Goal: Task Accomplishment & Management: Complete application form

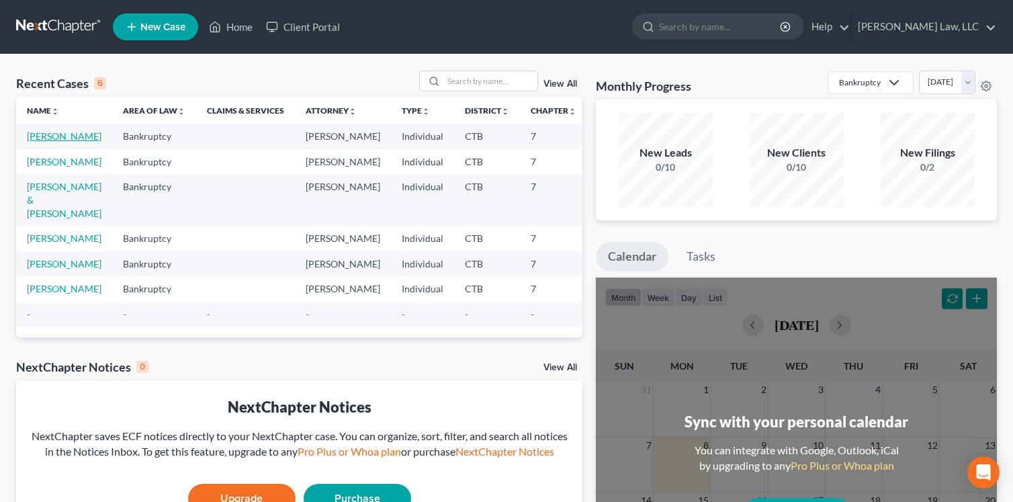
click at [38, 142] on link "[PERSON_NAME]" at bounding box center [64, 135] width 75 height 11
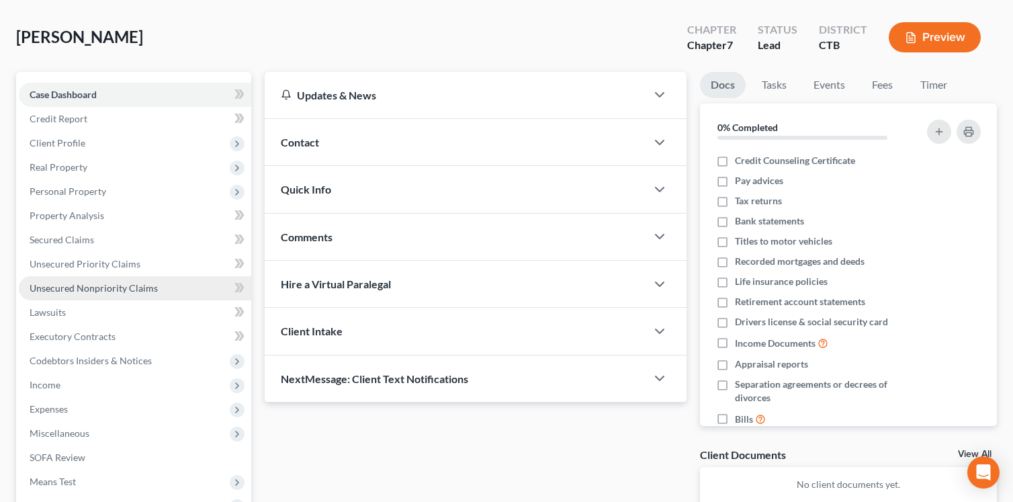
scroll to position [202, 0]
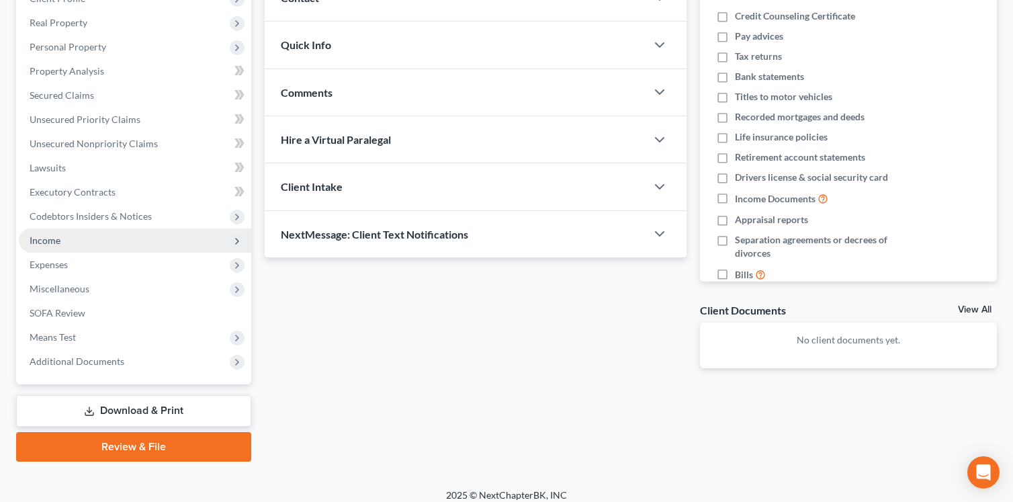
click at [48, 241] on span "Income" at bounding box center [45, 239] width 31 height 11
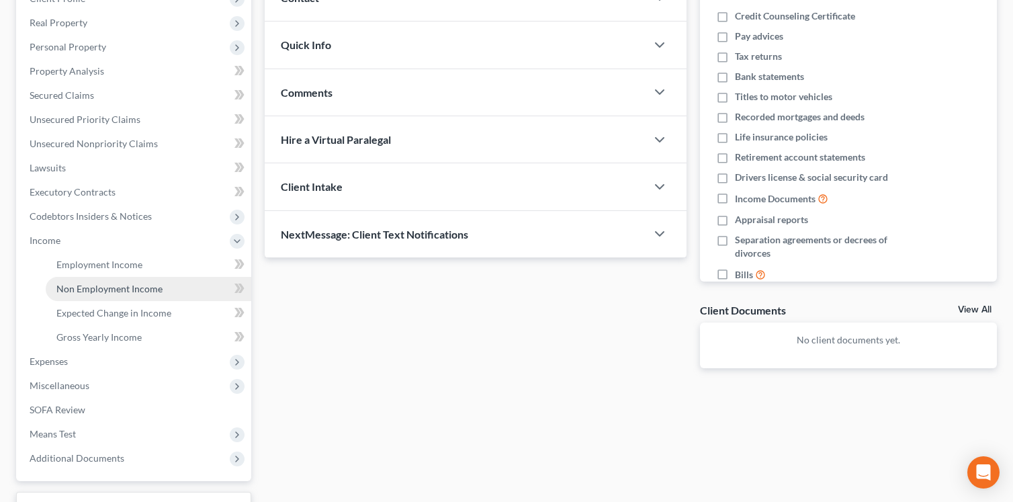
click at [92, 291] on span "Non Employment Income" at bounding box center [109, 288] width 106 height 11
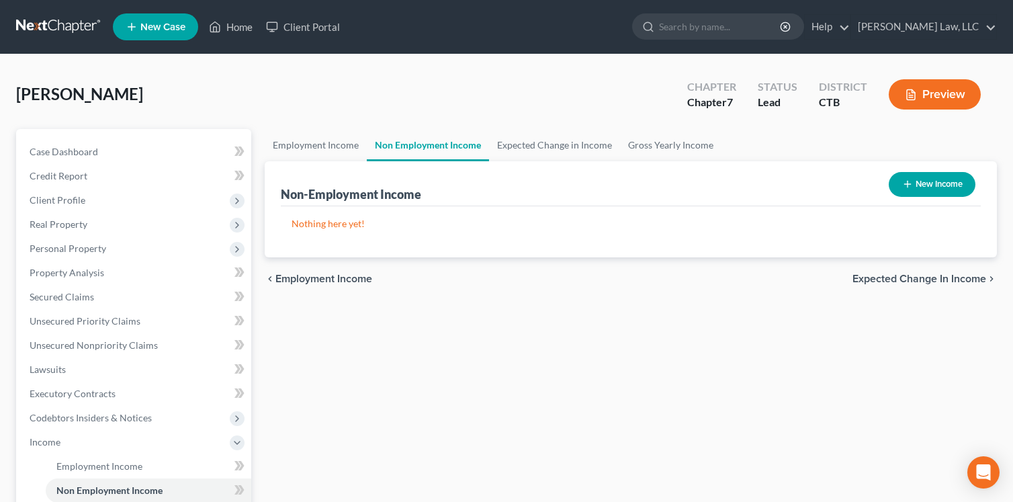
click at [905, 183] on icon "button" at bounding box center [907, 184] width 11 height 11
select select "0"
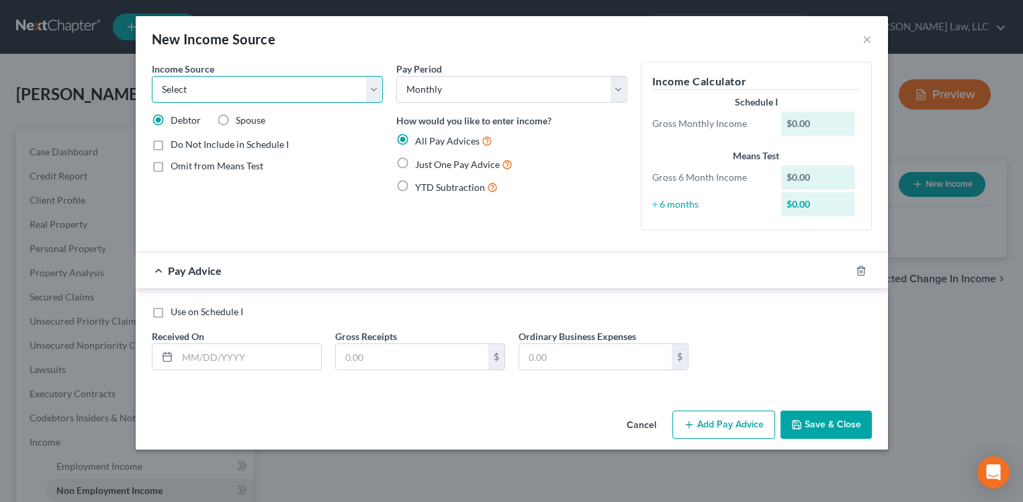
click at [373, 91] on select "Select Unemployment Disability (from employer) Pension Retirement Social Securi…" at bounding box center [267, 89] width 231 height 27
select select "4"
click at [152, 76] on select "Select Unemployment Disability (from employer) Pension Retirement Social Securi…" at bounding box center [267, 89] width 231 height 27
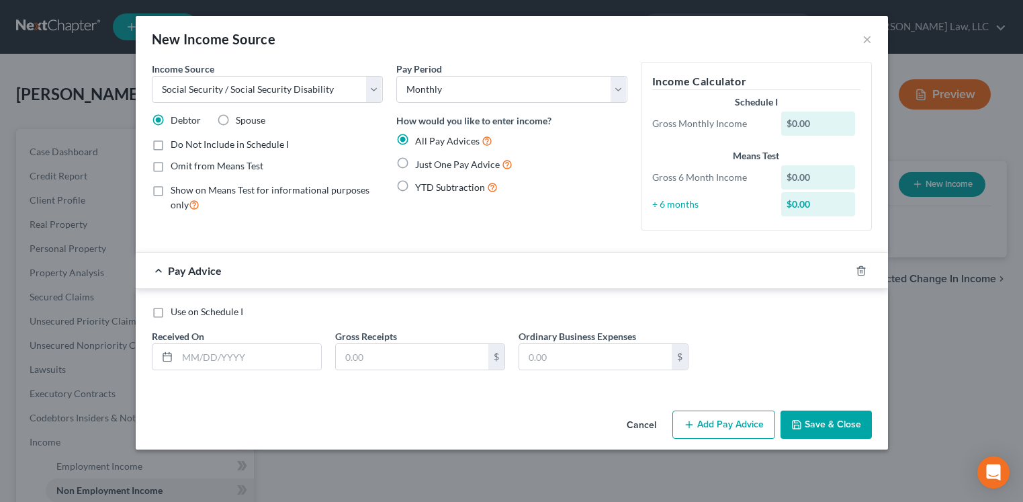
click at [171, 147] on label "Do Not Include in Schedule I" at bounding box center [230, 144] width 118 height 13
click at [176, 146] on input "Do Not Include in Schedule I" at bounding box center [180, 142] width 9 height 9
checkbox input "true"
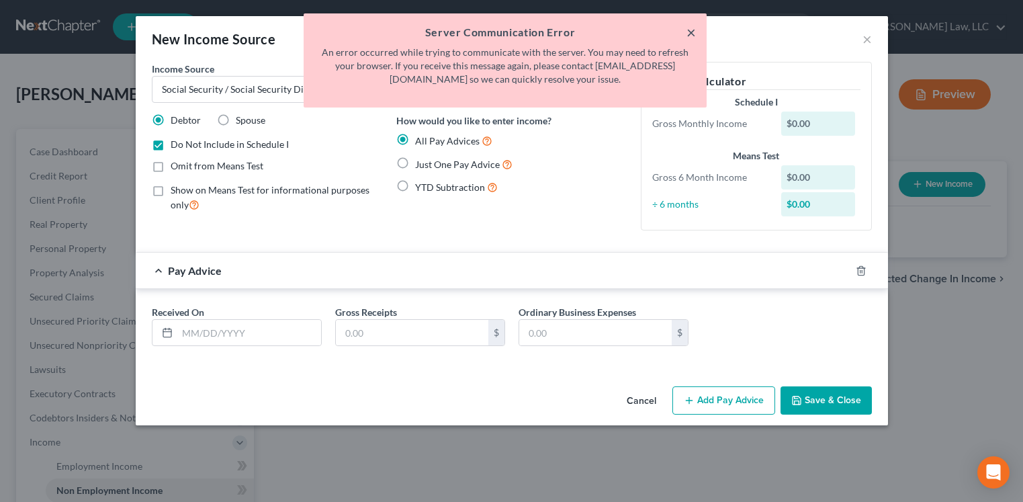
click at [688, 33] on button "×" at bounding box center [690, 32] width 9 height 16
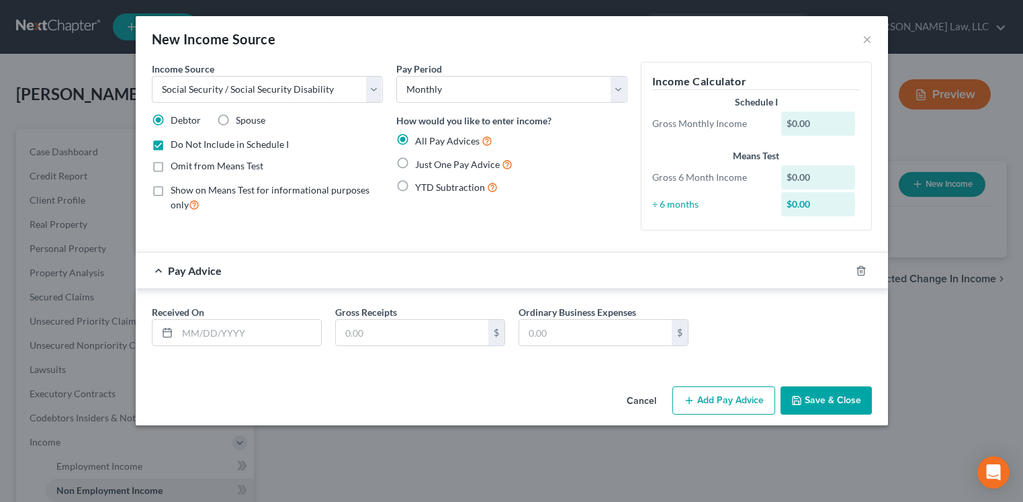
click at [415, 163] on label "Just One Pay Advice" at bounding box center [463, 164] width 97 height 15
click at [420, 163] on input "Just One Pay Advice" at bounding box center [424, 161] width 9 height 9
radio input "true"
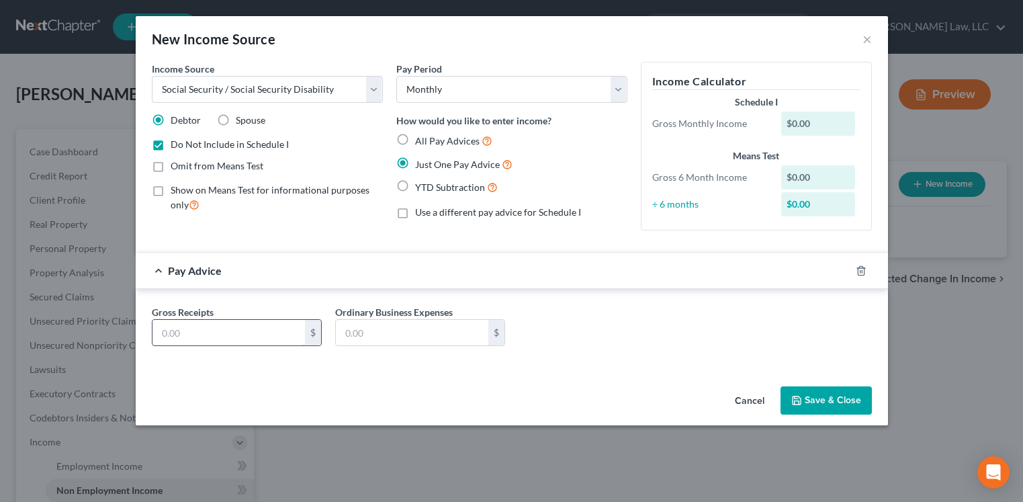
click at [240, 337] on input "text" at bounding box center [228, 333] width 152 height 26
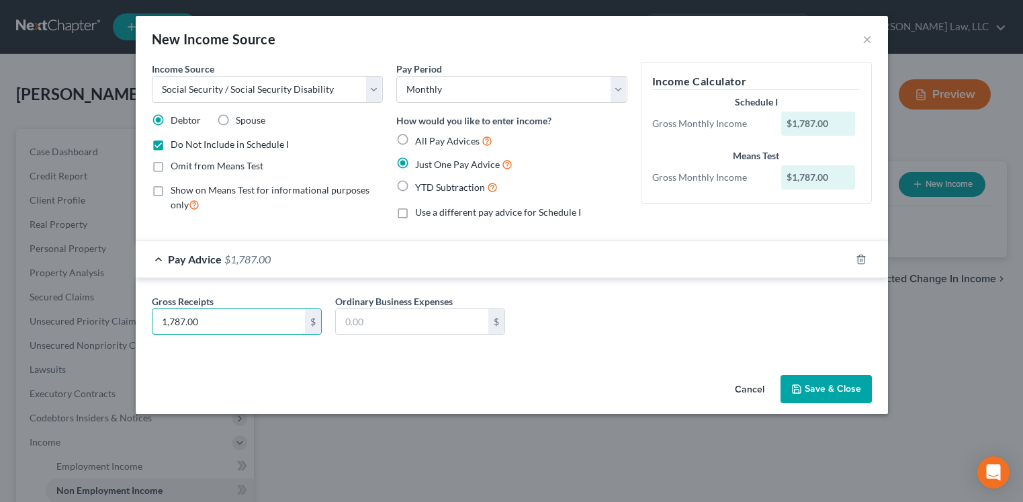
type input "1,787.00"
click at [805, 386] on button "Save & Close" at bounding box center [825, 389] width 91 height 28
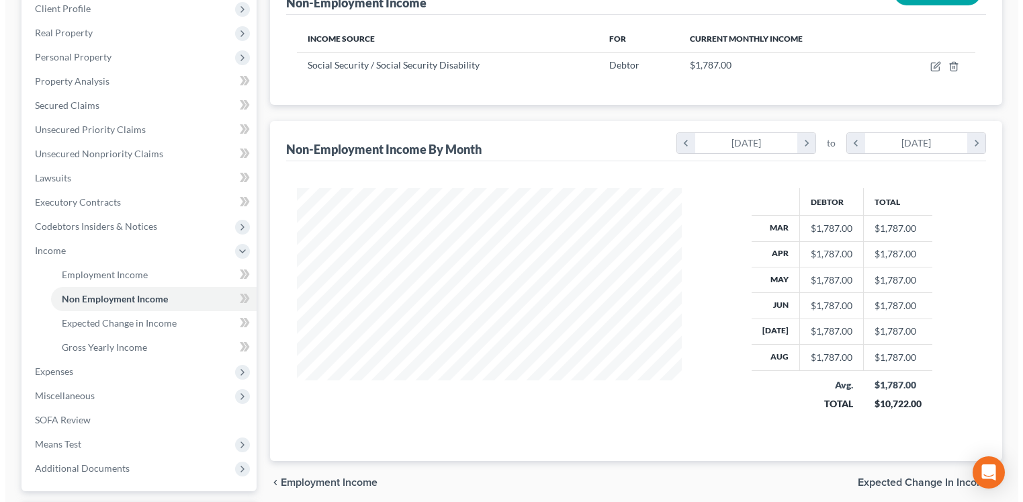
scroll to position [202, 0]
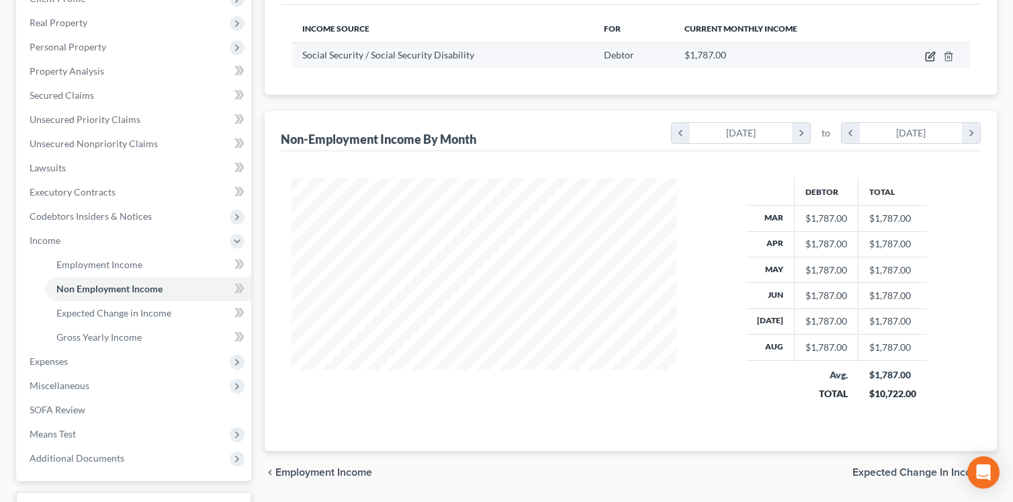
click at [930, 56] on icon "button" at bounding box center [930, 56] width 11 height 11
select select "4"
select select "0"
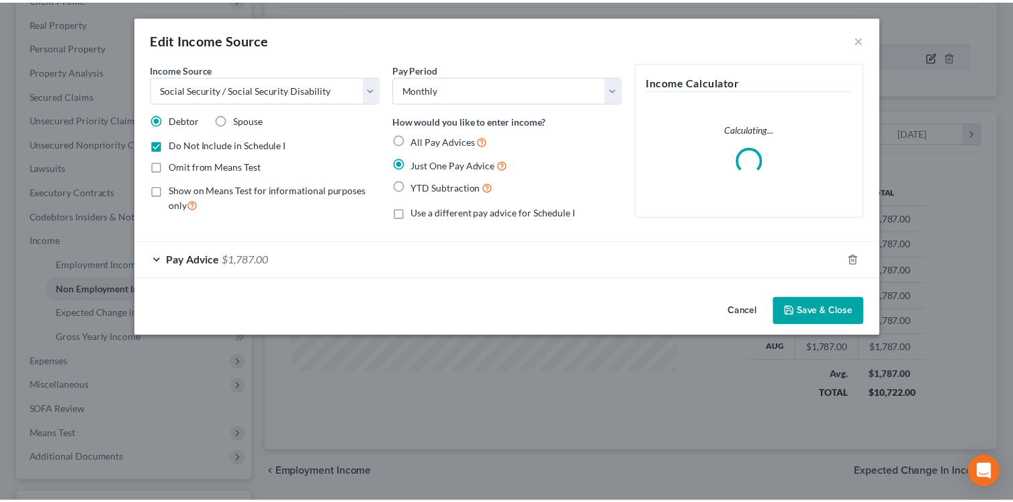
scroll to position [241, 416]
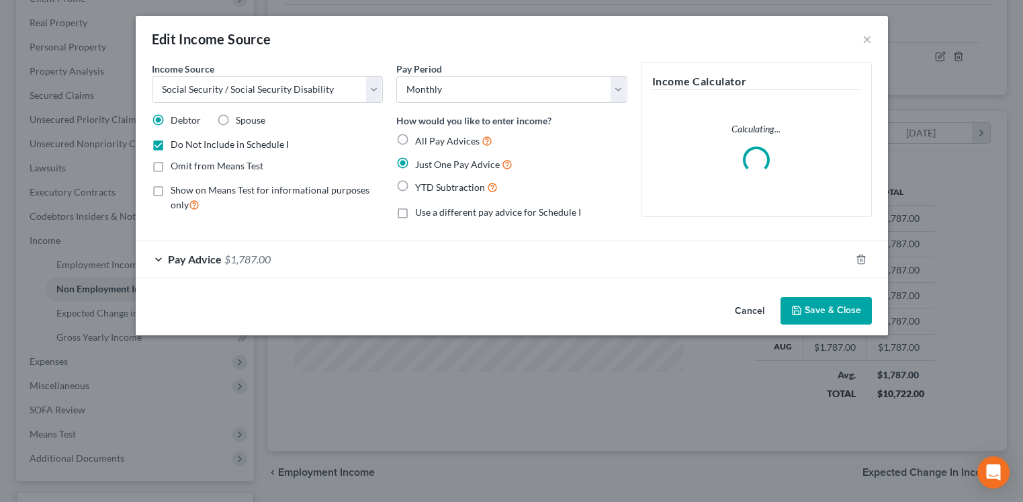
drag, startPoint x: 155, startPoint y: 142, endPoint x: 169, endPoint y: 224, distance: 83.2
click at [171, 143] on label "Do Not Include in Schedule I" at bounding box center [230, 144] width 118 height 13
click at [176, 143] on input "Do Not Include in Schedule I" at bounding box center [180, 142] width 9 height 9
checkbox input "false"
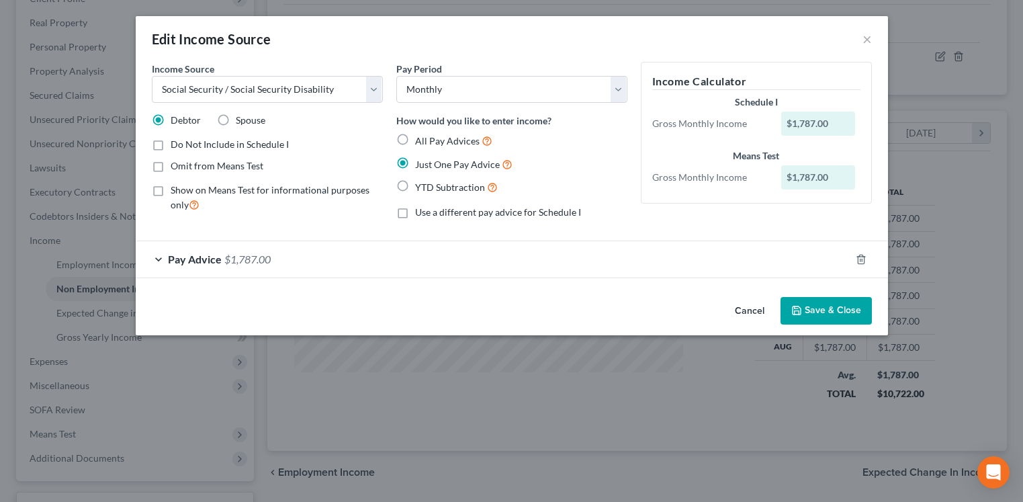
click at [813, 309] on button "Save & Close" at bounding box center [825, 311] width 91 height 28
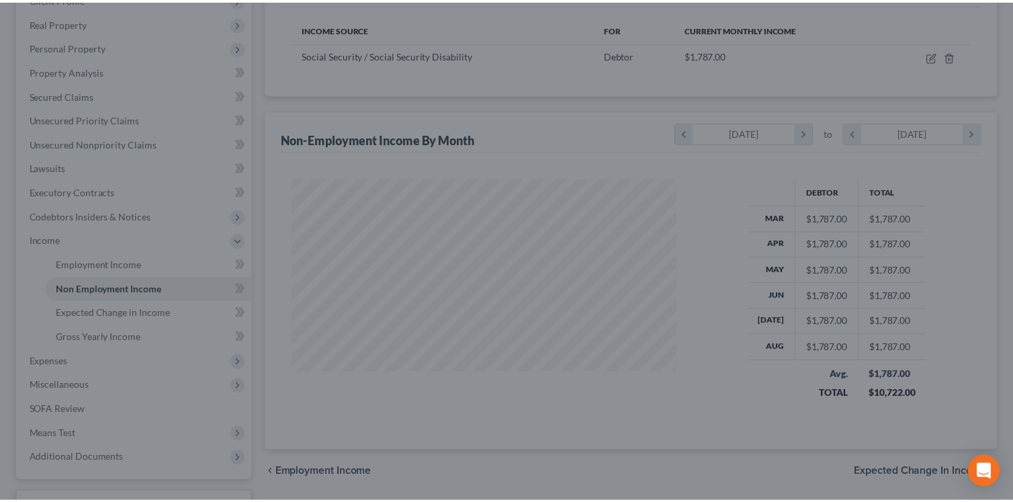
scroll to position [671446, 671275]
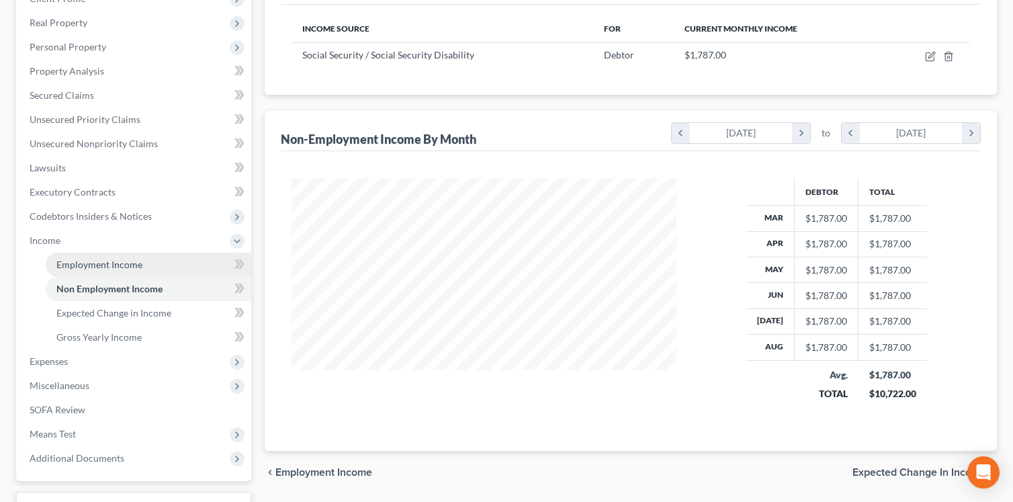
click at [101, 264] on span "Employment Income" at bounding box center [99, 264] width 86 height 11
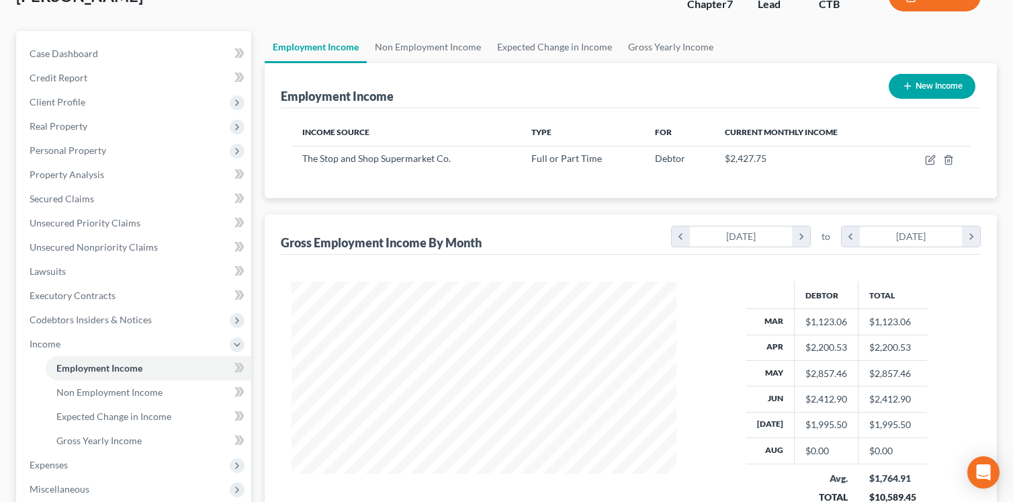
scroll to position [202, 0]
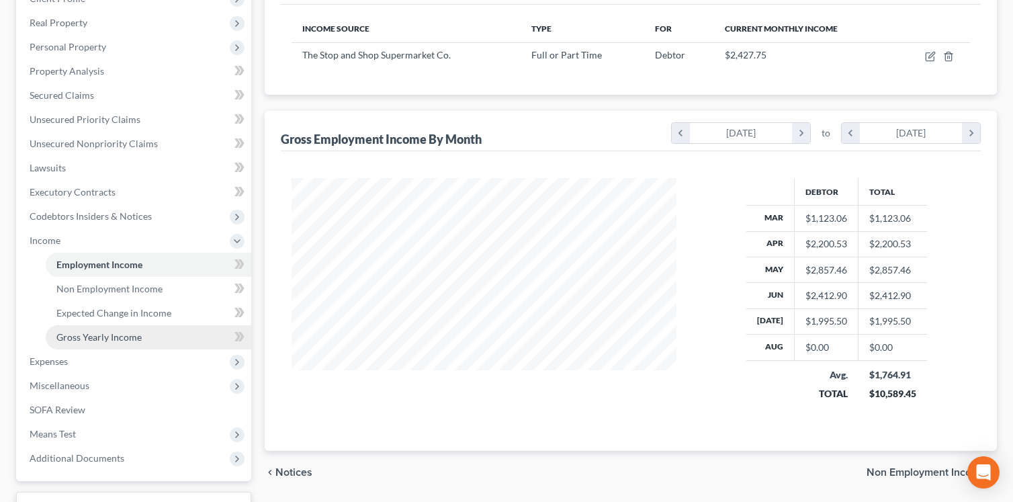
click at [91, 340] on span "Gross Yearly Income" at bounding box center [98, 336] width 85 height 11
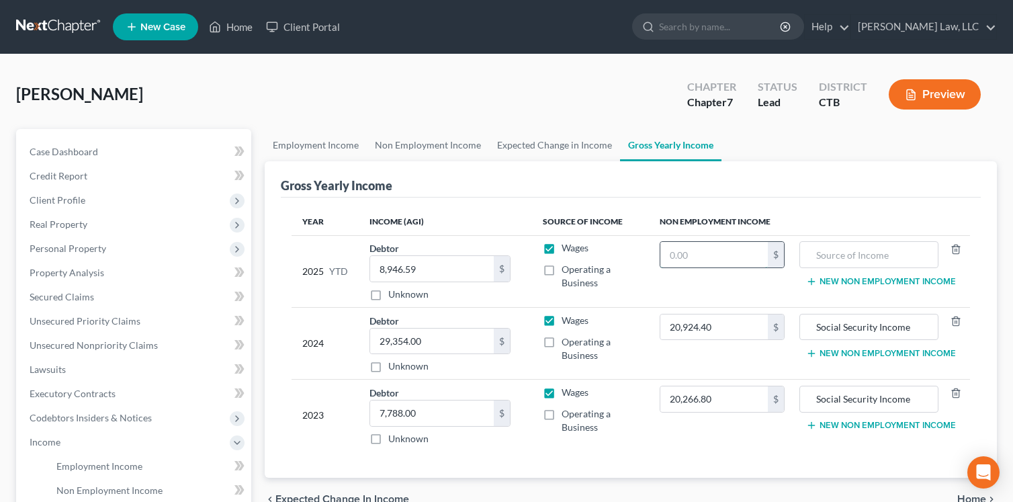
click at [688, 256] on input "text" at bounding box center [713, 255] width 107 height 26
type input "16,083.00"
click at [858, 249] on input "text" at bounding box center [869, 255] width 124 height 26
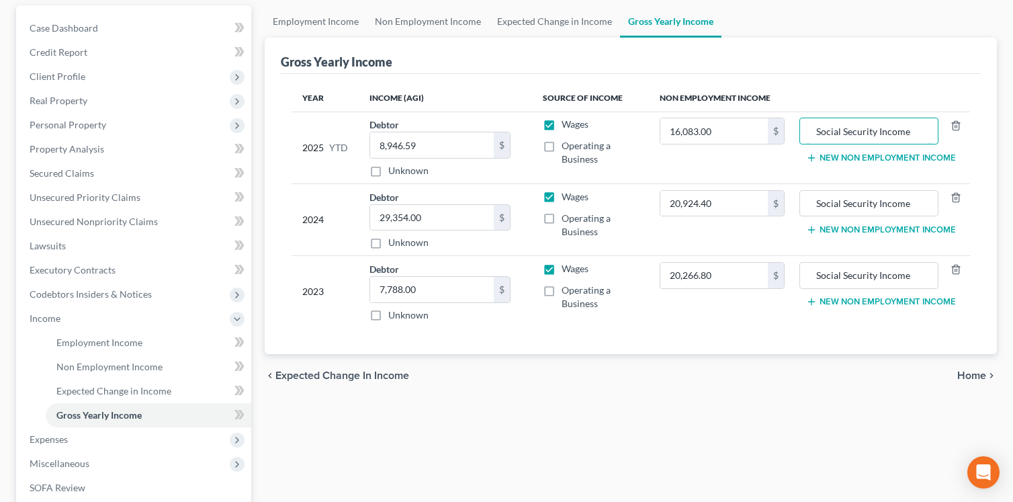
scroll to position [134, 0]
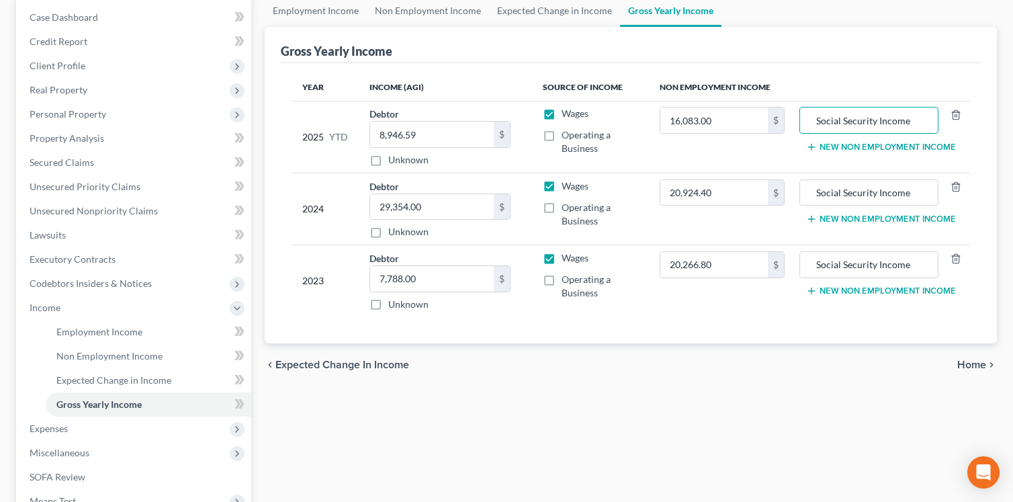
type input "Social Security Income"
click at [687, 367] on div "chevron_left Expected Change in Income Home chevron_right" at bounding box center [631, 364] width 732 height 43
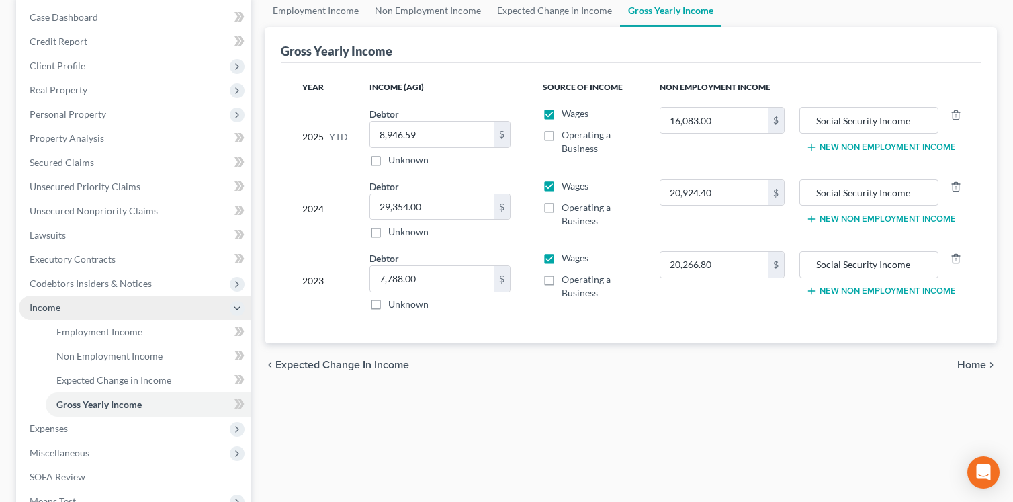
click at [44, 308] on span "Income" at bounding box center [45, 307] width 31 height 11
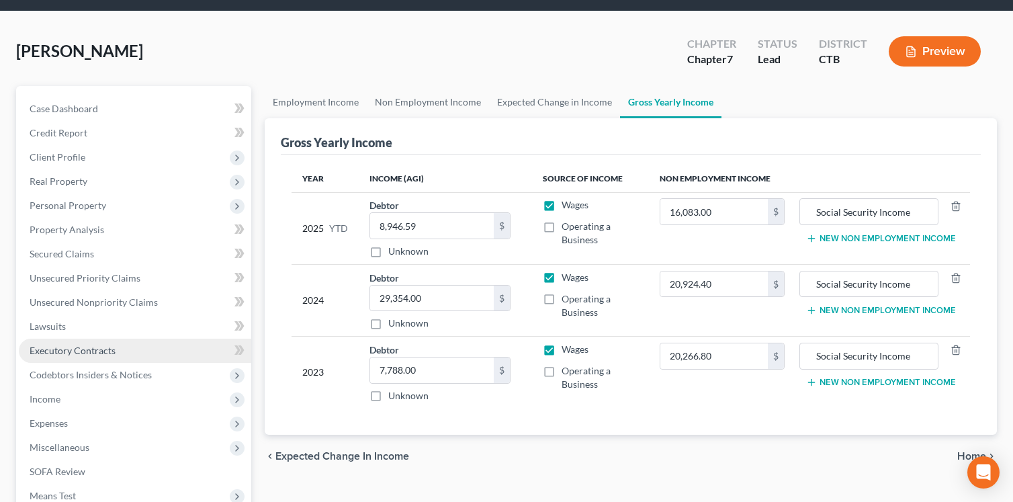
scroll to position [67, 0]
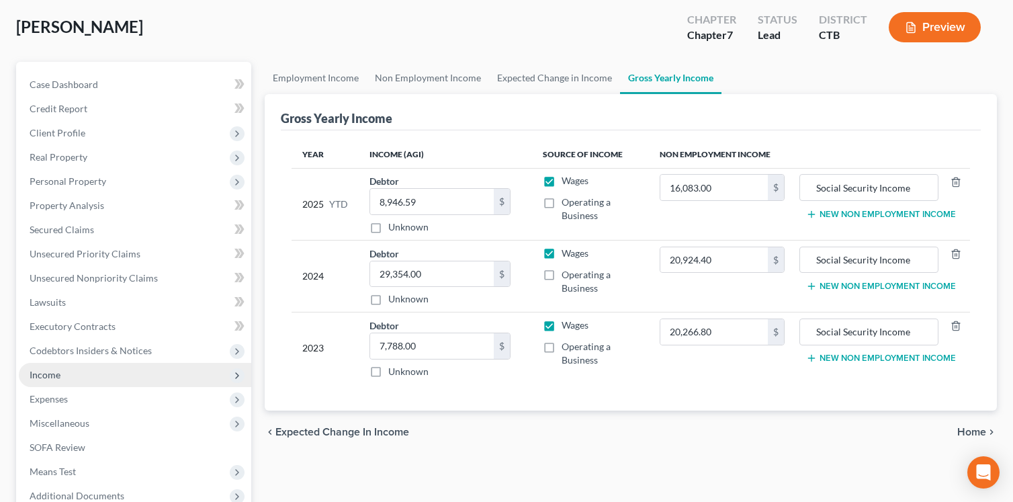
click at [55, 375] on span "Income" at bounding box center [45, 374] width 31 height 11
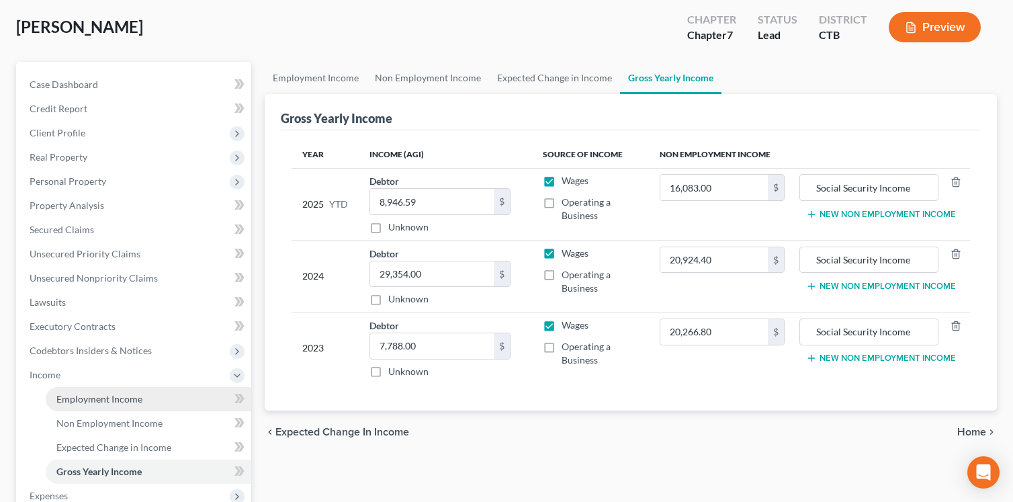
click at [70, 405] on link "Employment Income" at bounding box center [149, 399] width 206 height 24
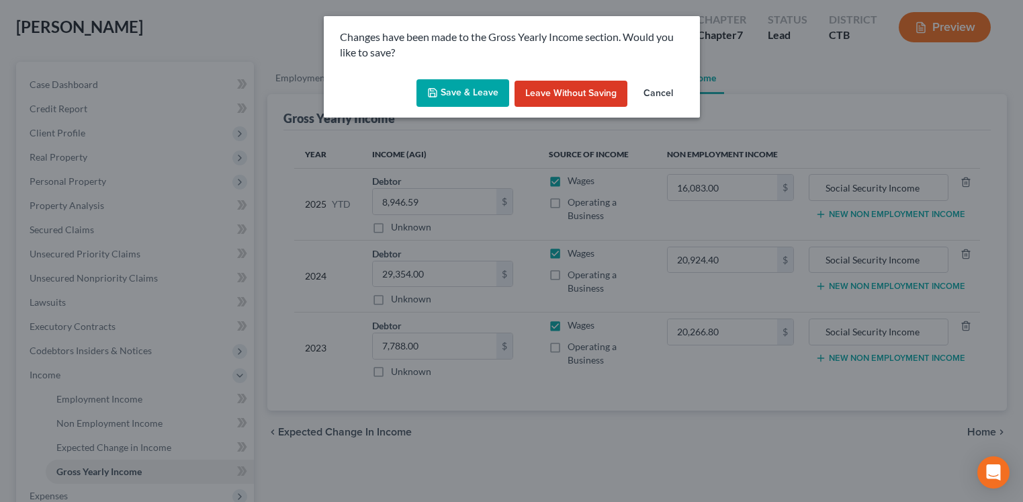
click at [467, 98] on button "Save & Leave" at bounding box center [462, 93] width 93 height 28
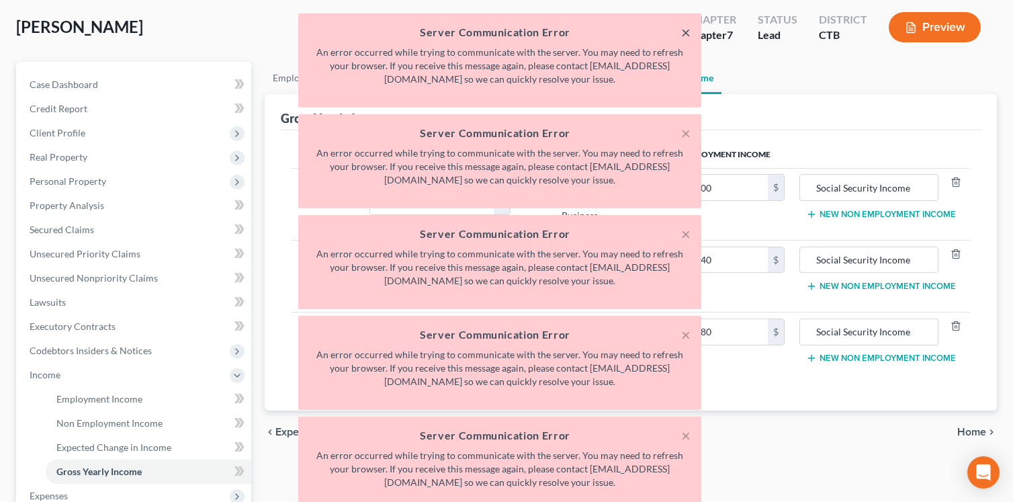
click at [684, 36] on button "×" at bounding box center [685, 32] width 9 height 16
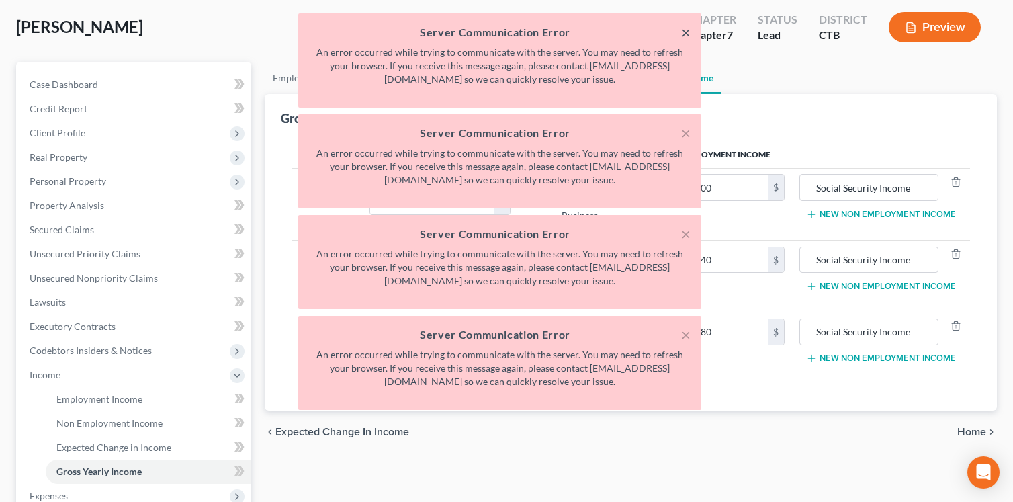
click at [684, 35] on button "×" at bounding box center [685, 32] width 9 height 16
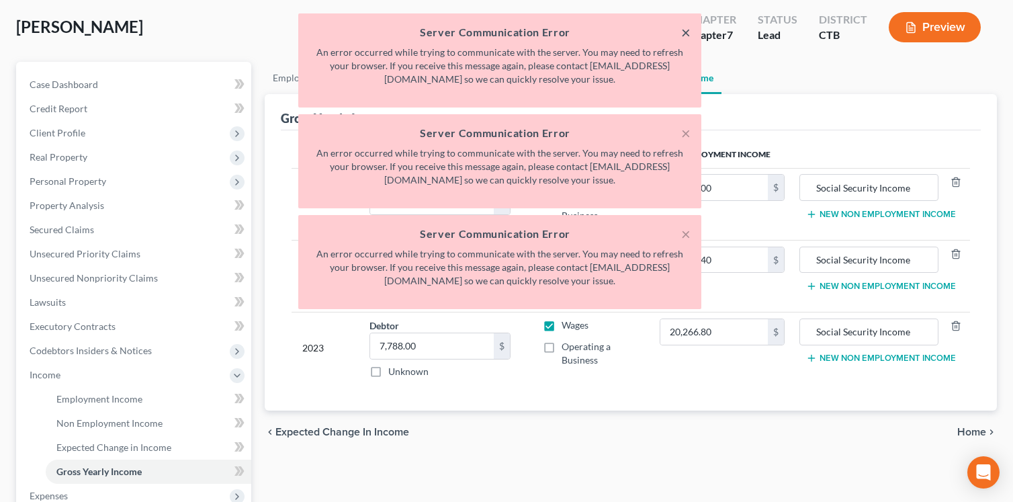
click at [684, 35] on button "×" at bounding box center [685, 32] width 9 height 16
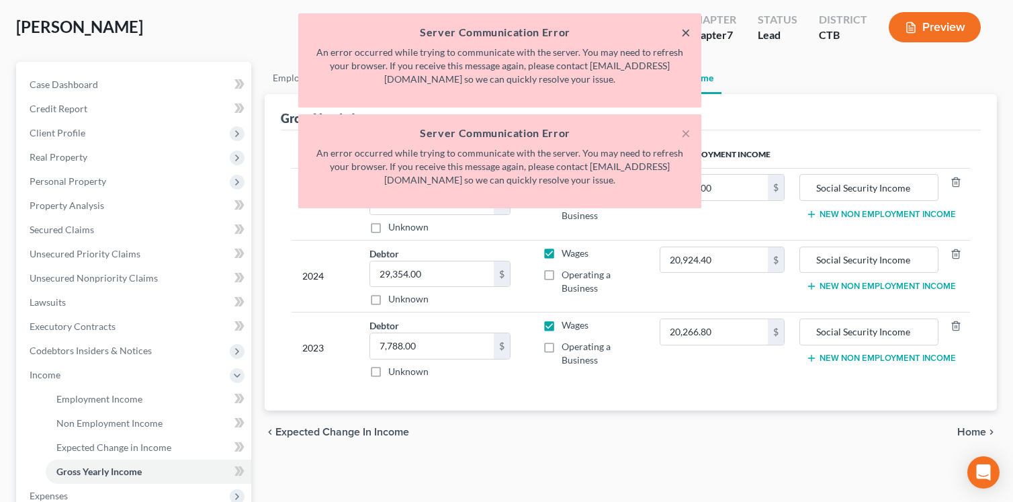
click at [684, 35] on button "×" at bounding box center [685, 32] width 9 height 16
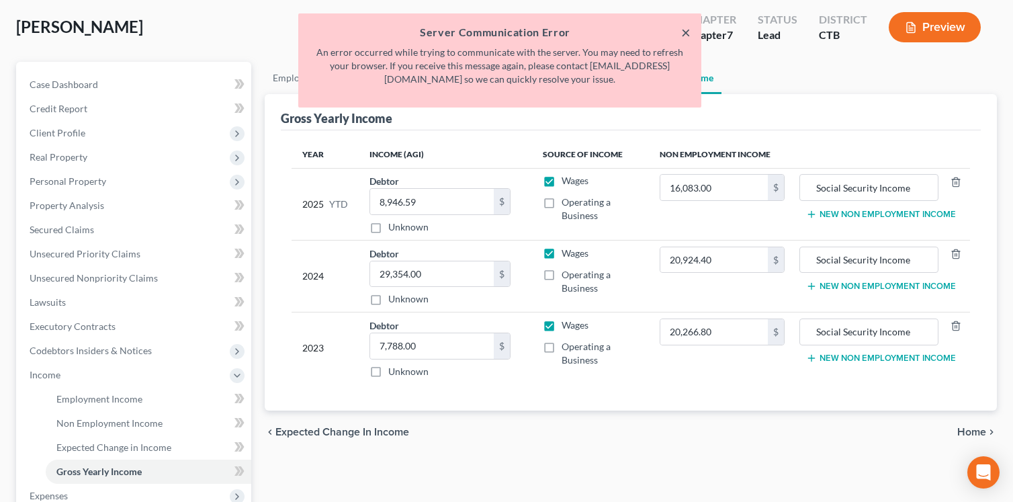
click at [684, 35] on button "×" at bounding box center [685, 32] width 9 height 16
